Goal: Browse casually: Explore the website without a specific task or goal

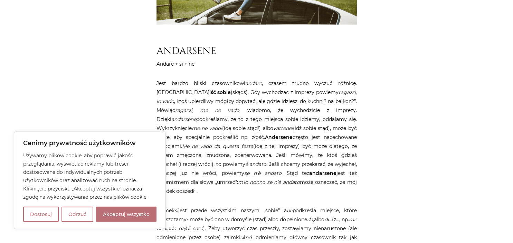
scroll to position [401, 0]
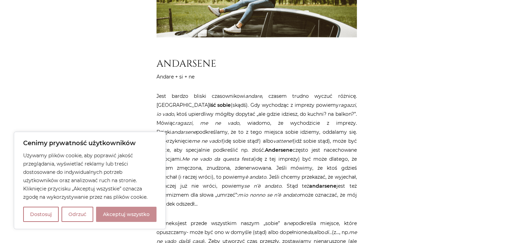
click at [122, 214] on button "Akceptuj wszystko" at bounding box center [126, 214] width 60 height 15
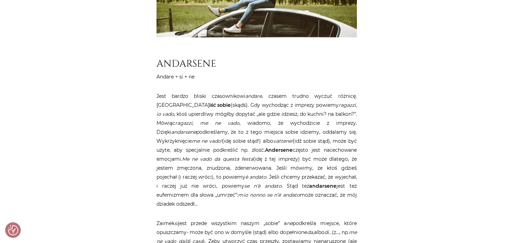
checkbox input "true"
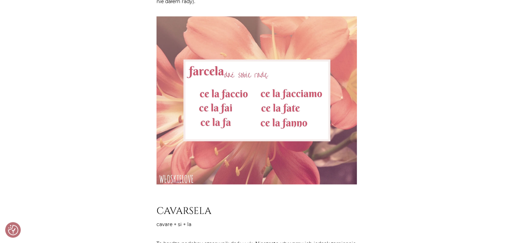
scroll to position [1058, 0]
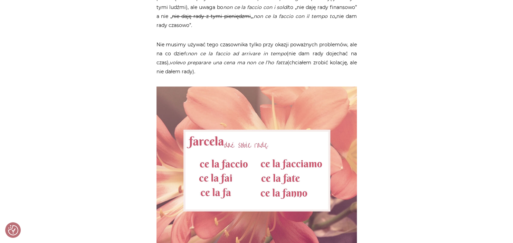
click at [275, 135] on img at bounding box center [257, 170] width 200 height 168
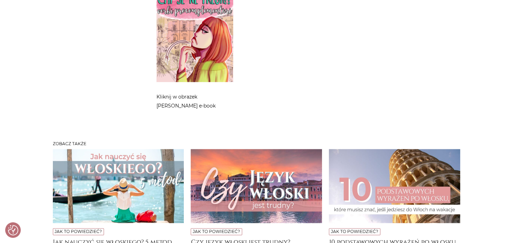
scroll to position [3394, 0]
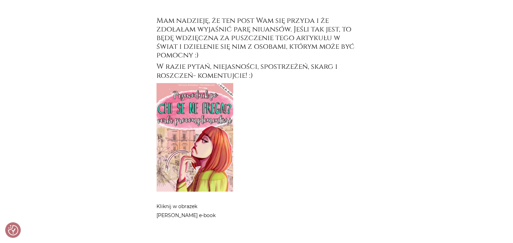
click at [189, 149] on img at bounding box center [195, 137] width 77 height 109
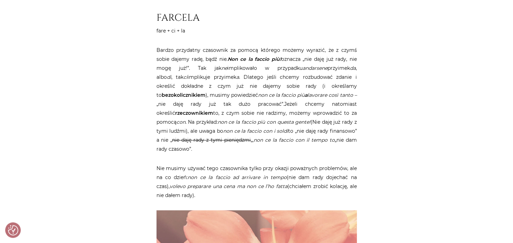
scroll to position [1058, 0]
